Goal: Task Accomplishment & Management: Use online tool/utility

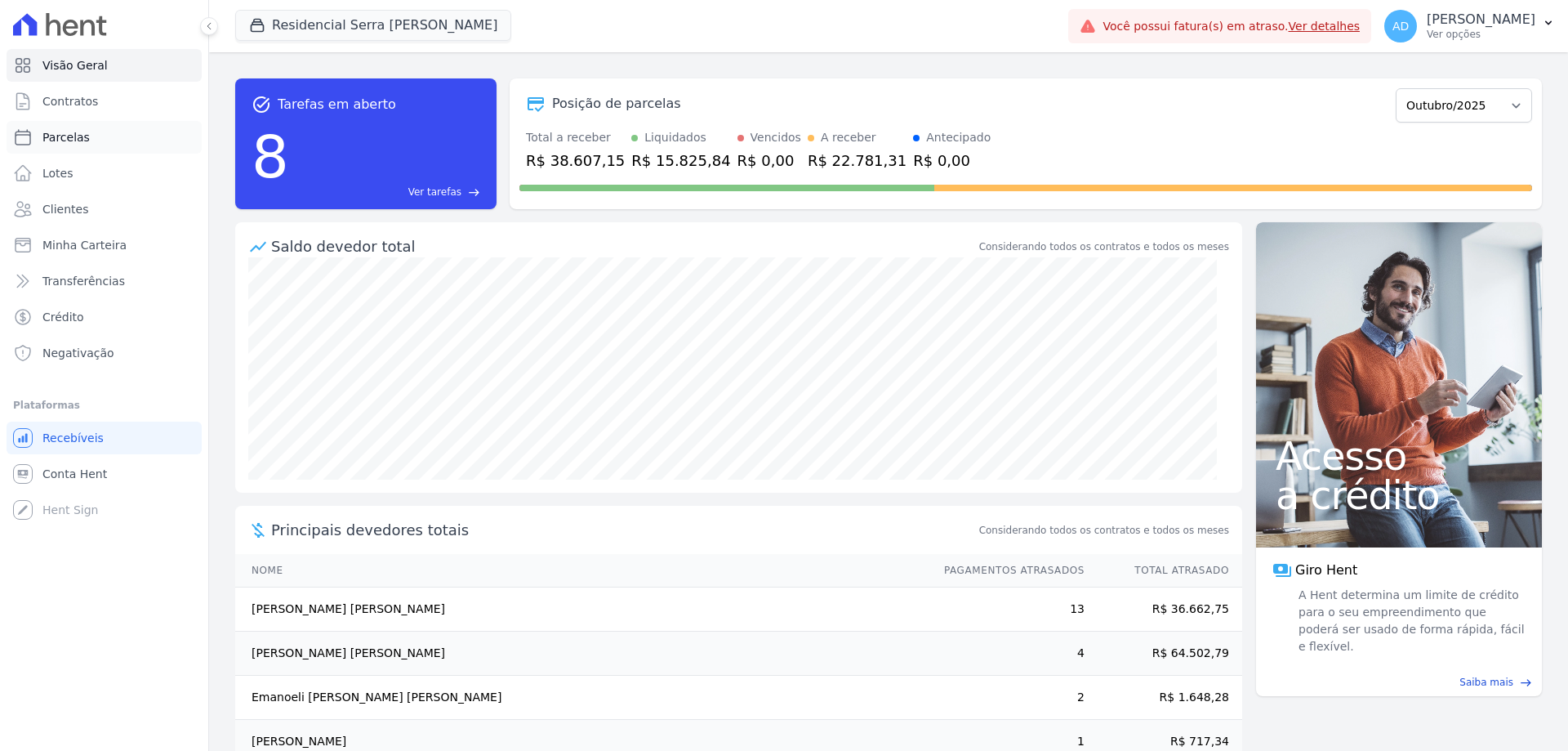
click at [116, 139] on link "Parcelas" at bounding box center [104, 137] width 195 height 33
select select
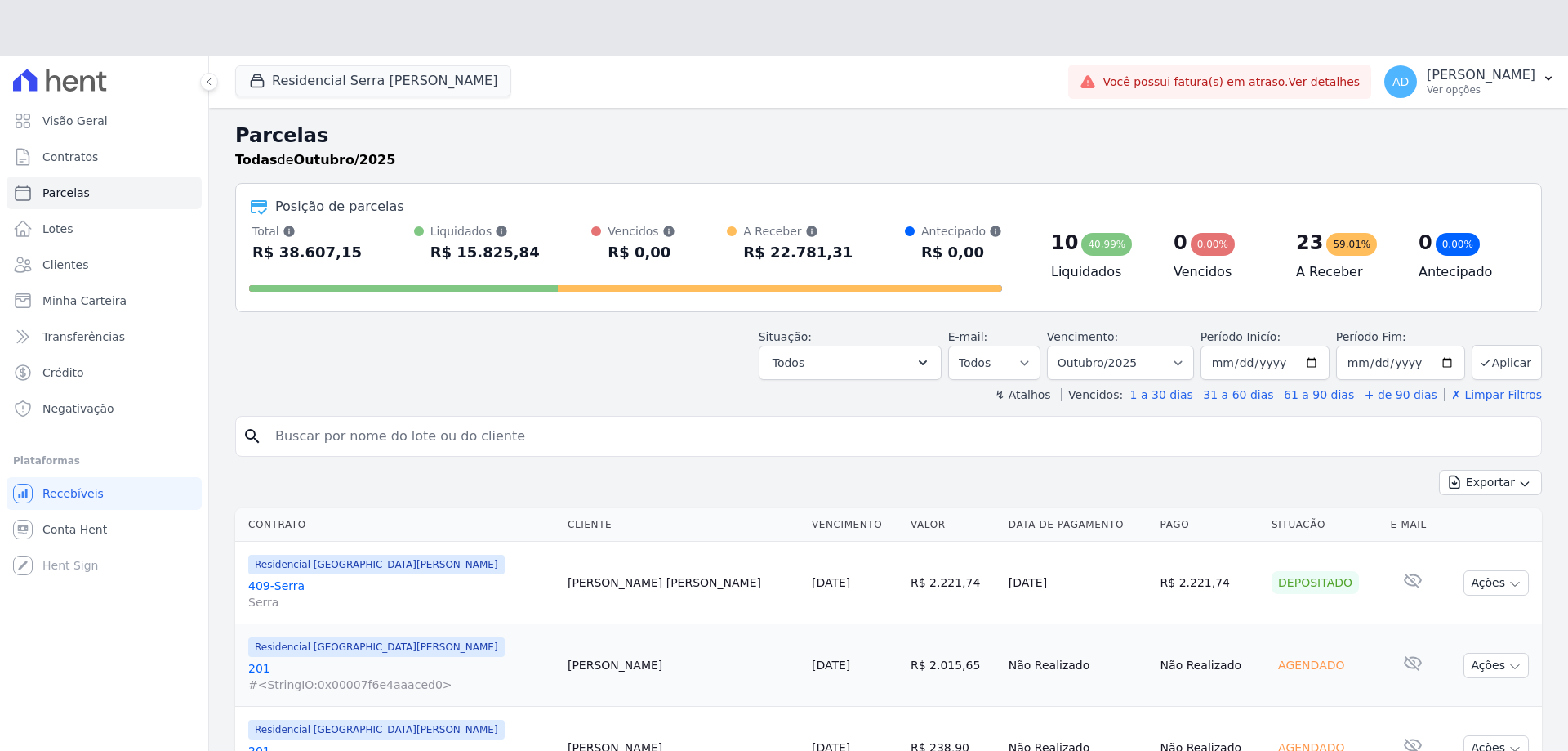
click at [538, 380] on header "Parcelas Todas de Outubro/2025 Posição de parcelas Total [PERSON_NAME] parcelas…" at bounding box center [889, 261] width 1307 height 282
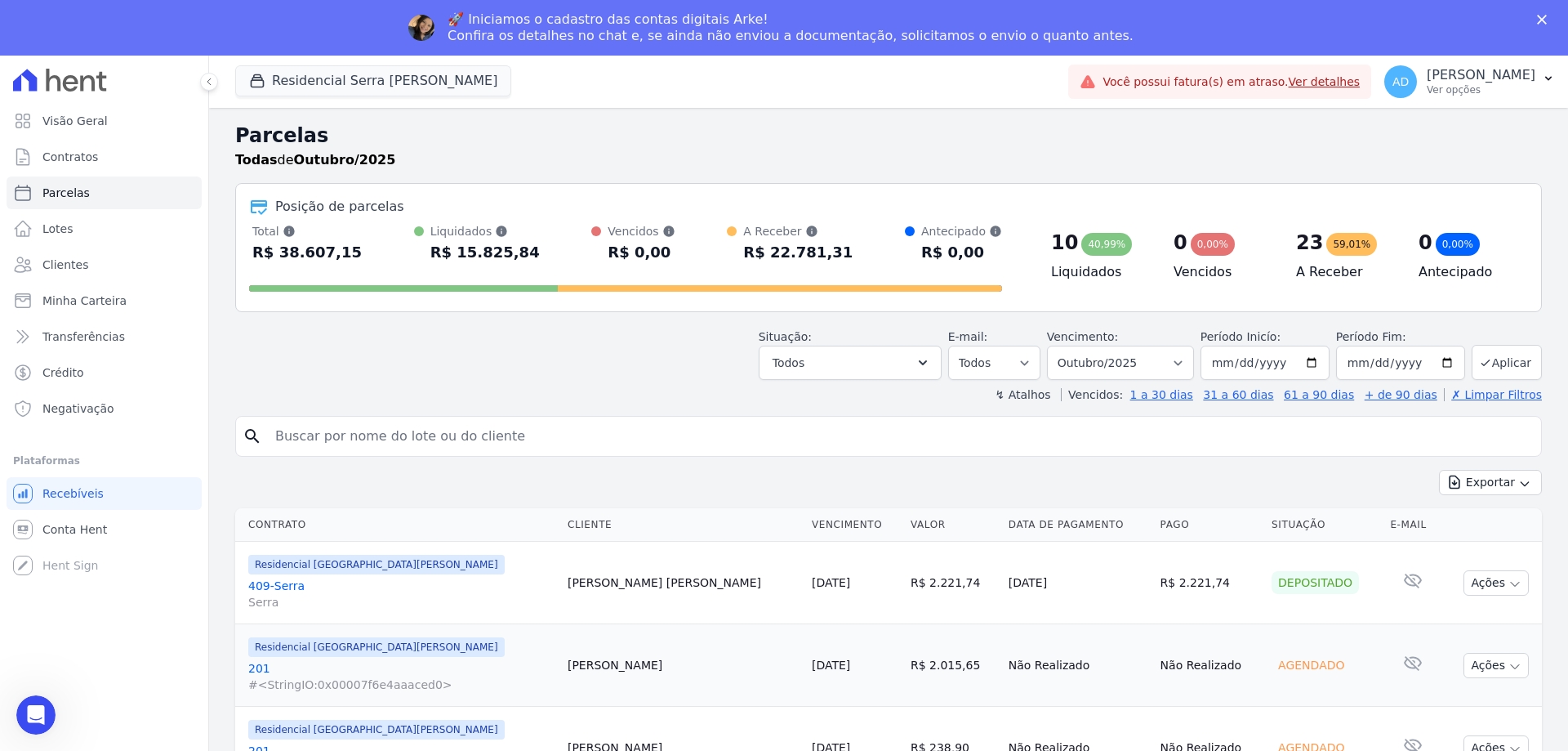
click at [560, 446] on input "search" at bounding box center [900, 436] width 1269 height 33
type input "[PERSON_NAME]"
select select
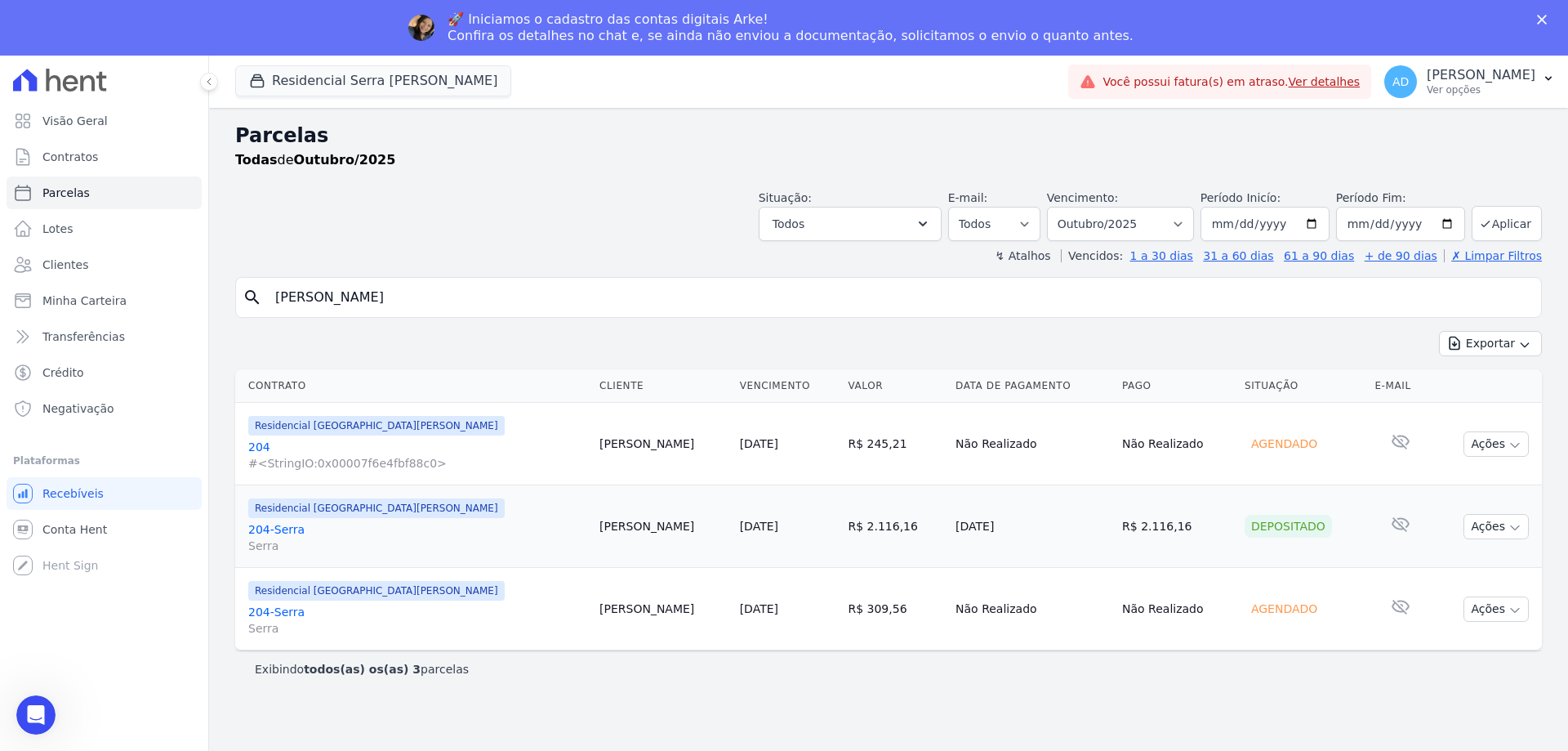
click at [355, 97] on span "Residencial Serra [PERSON_NAME]" at bounding box center [373, 82] width 276 height 33
click at [353, 92] on button "Residencial Serra [PERSON_NAME]" at bounding box center [373, 81] width 276 height 31
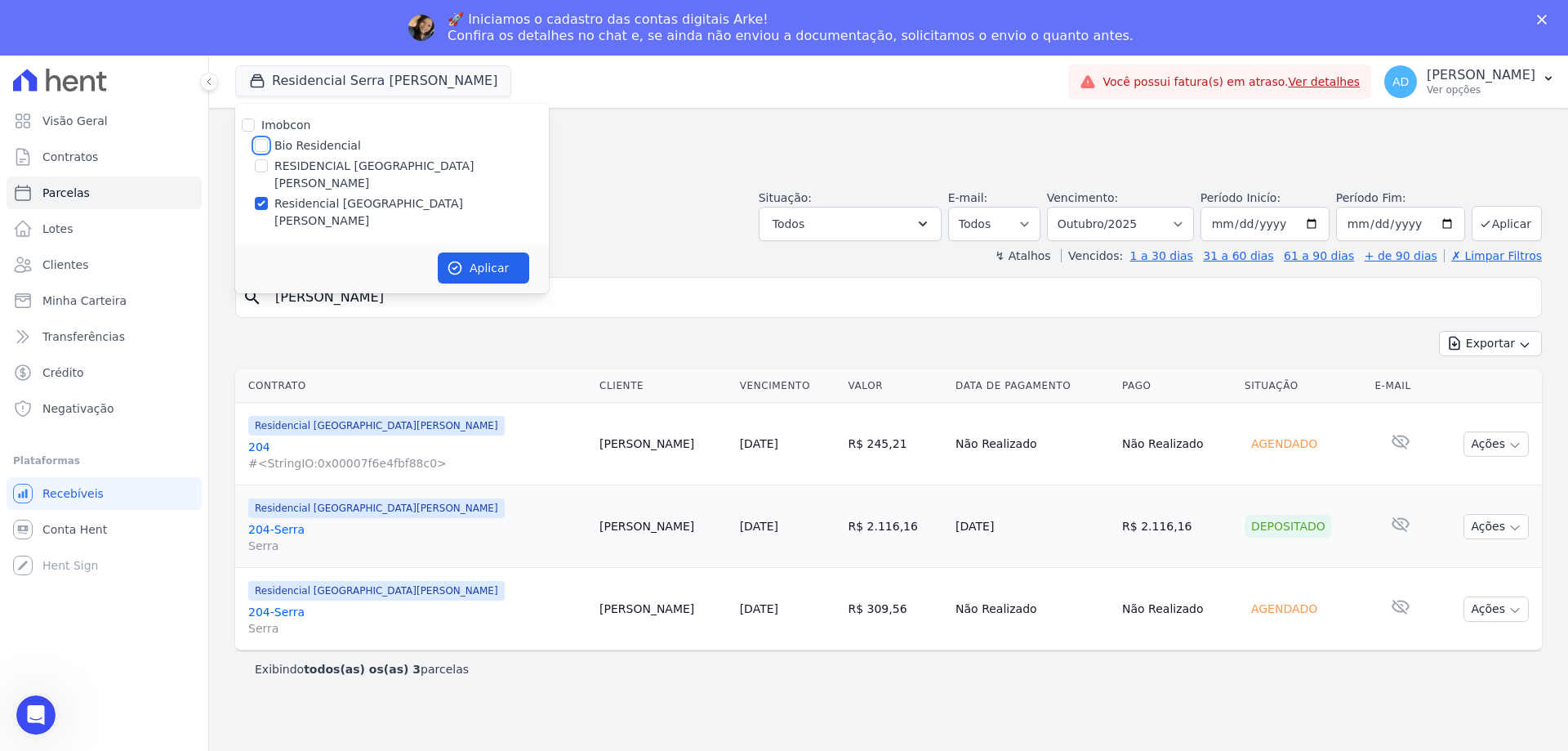
drag, startPoint x: 258, startPoint y: 143, endPoint x: 257, endPoint y: 160, distance: 17.0
click at [258, 144] on input "Bio Residencial" at bounding box center [261, 145] width 13 height 13
checkbox input "true"
click at [260, 197] on input "Residencial [GEOGRAPHIC_DATA][PERSON_NAME]" at bounding box center [261, 203] width 13 height 13
checkbox input "false"
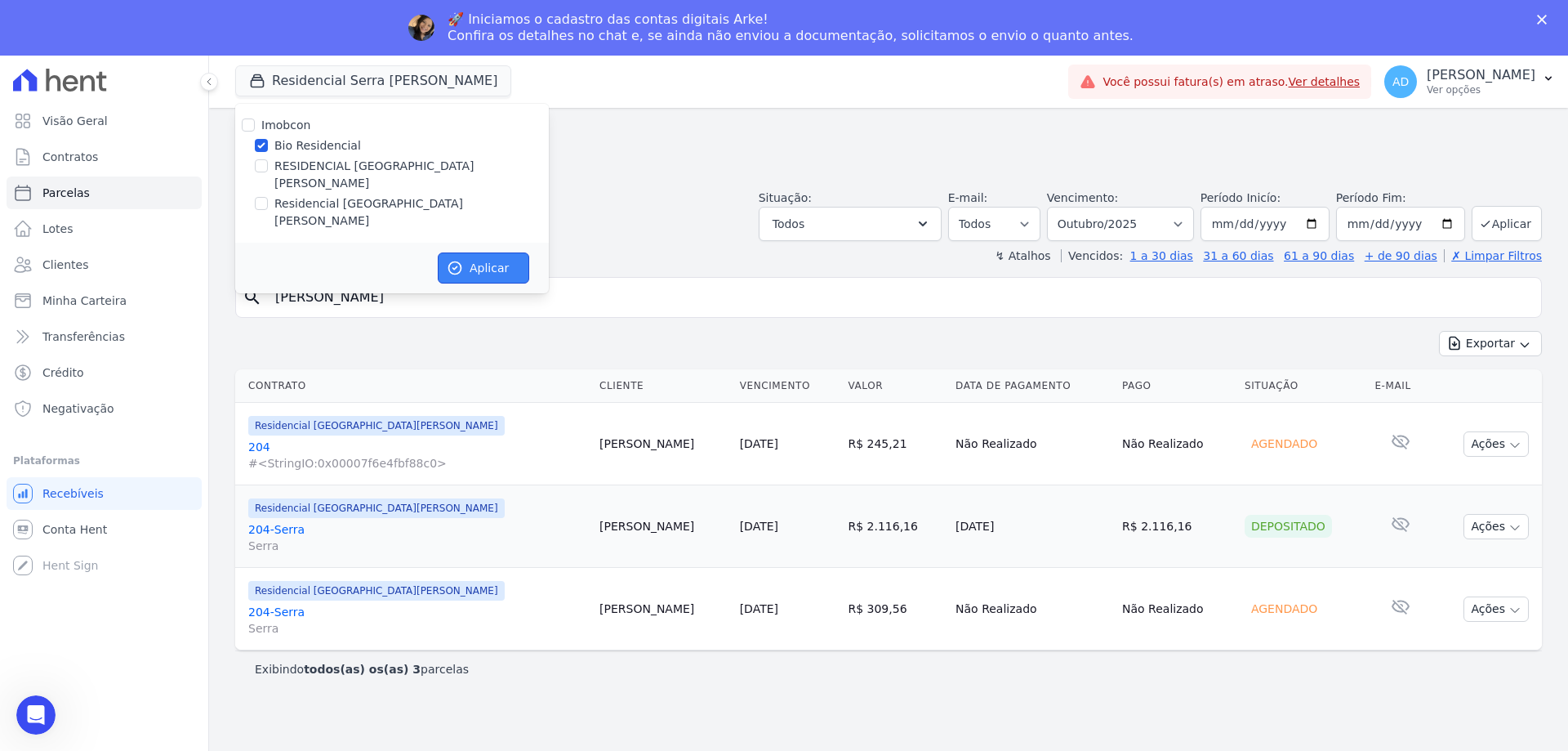
click at [466, 252] on button "Aplicar" at bounding box center [484, 268] width 92 height 31
select select
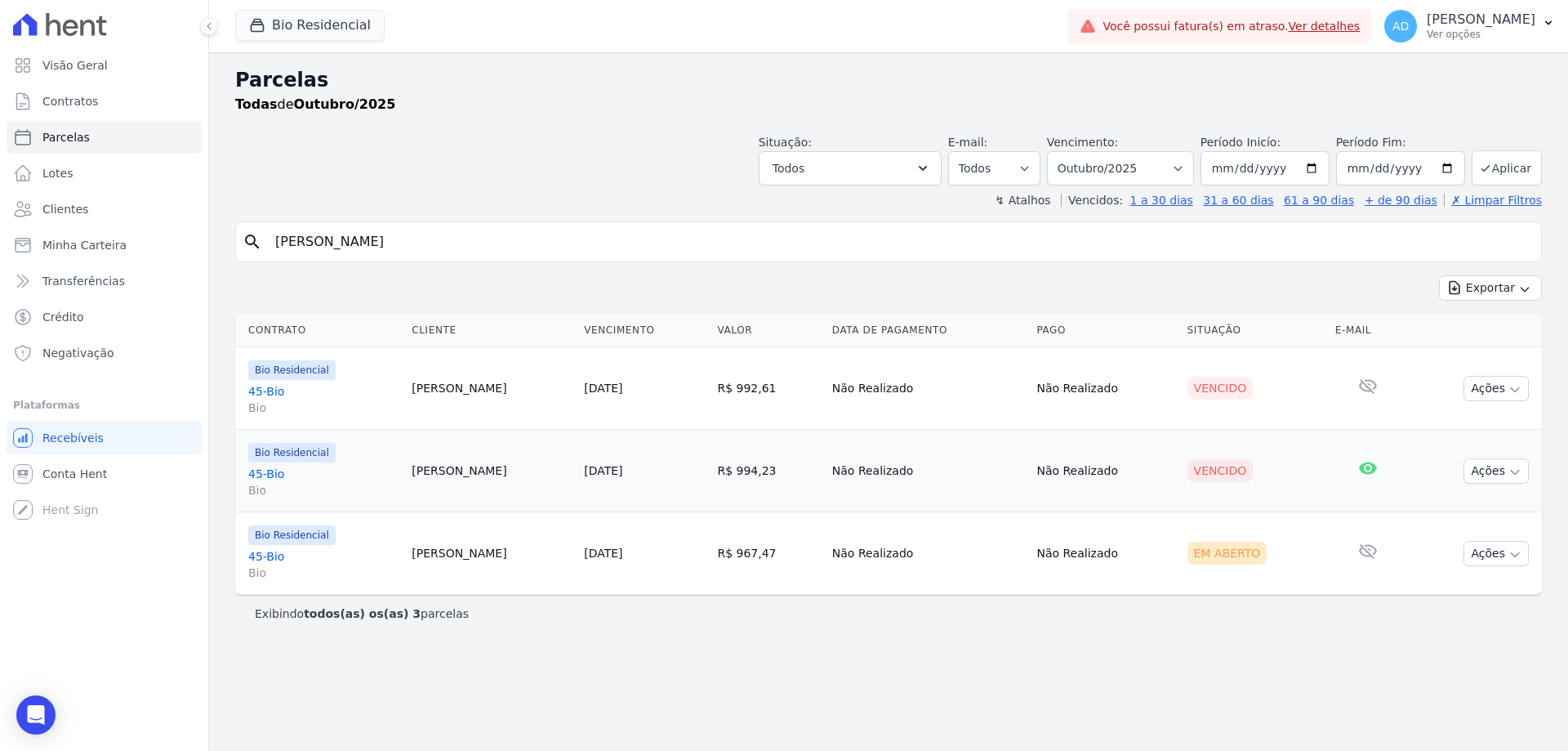
click at [547, 240] on input "[PERSON_NAME]" at bounding box center [900, 242] width 1269 height 33
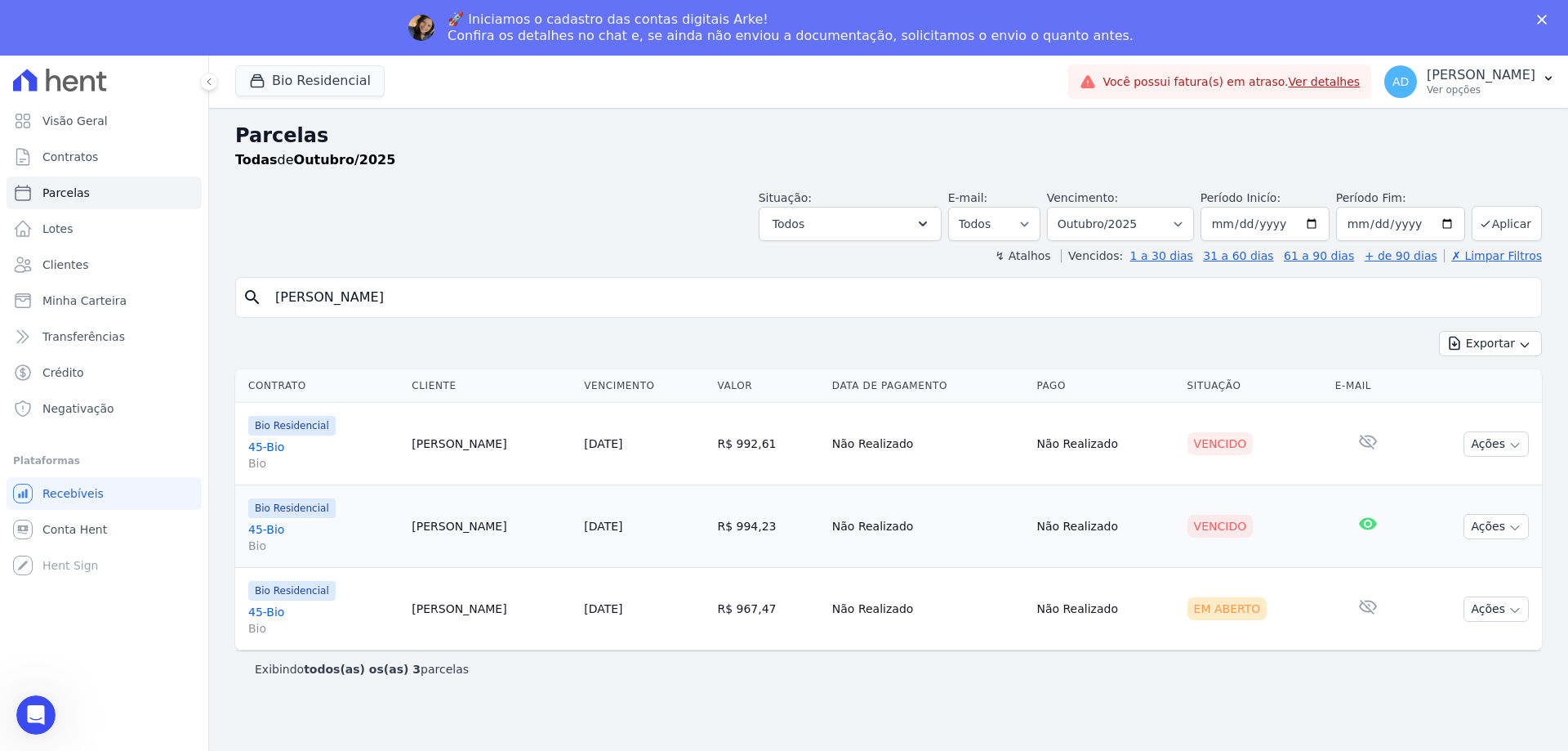
select select
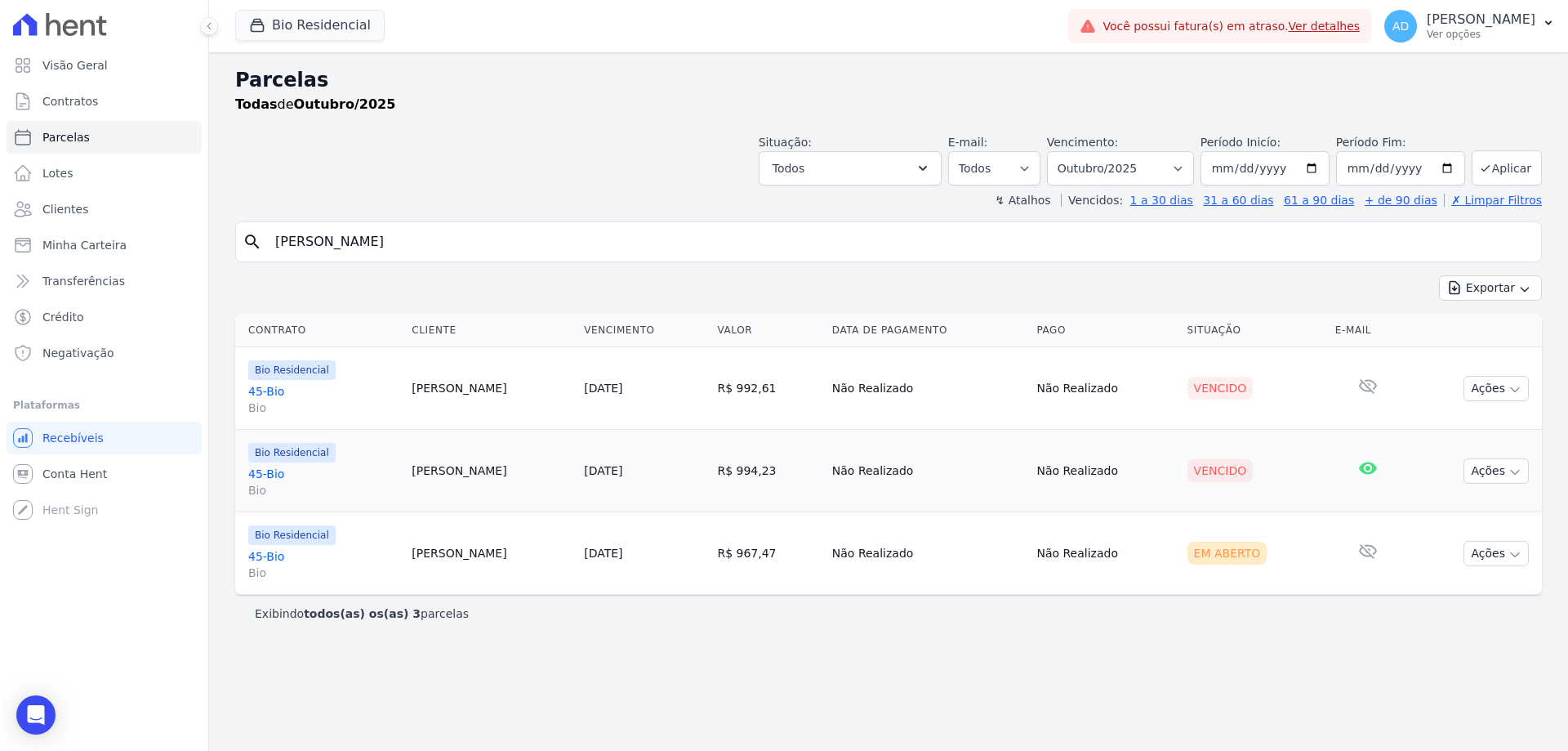
click at [834, 659] on div "Parcelas Todas de Outubro/2025 Situação: Agendado Em Aberto Pago Processando Ca…" at bounding box center [889, 401] width 1360 height 698
